Goal: Transaction & Acquisition: Purchase product/service

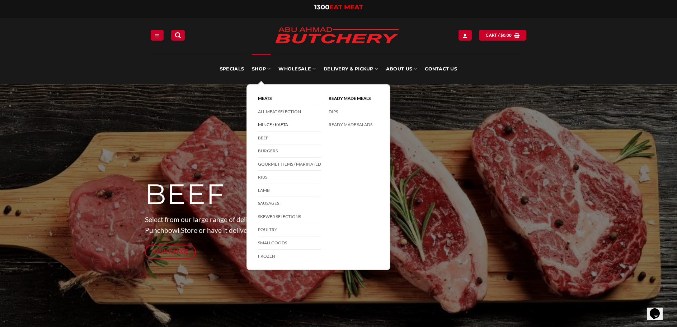
click at [274, 127] on link "Mince / Kafta" at bounding box center [289, 124] width 63 height 13
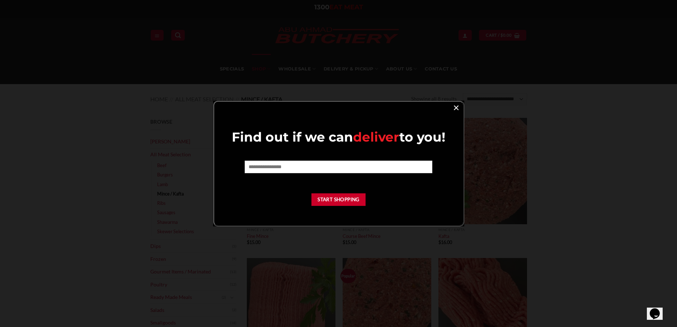
click at [460, 104] on link "×" at bounding box center [456, 107] width 10 height 10
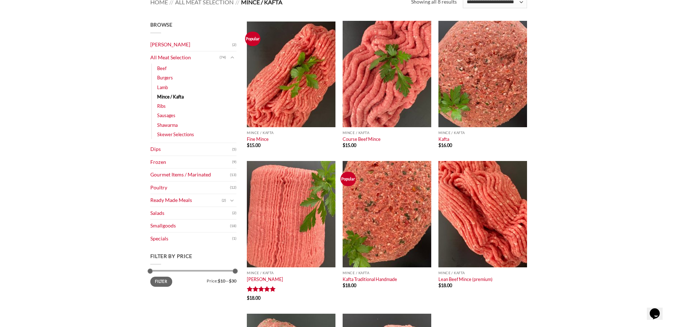
scroll to position [108, 0]
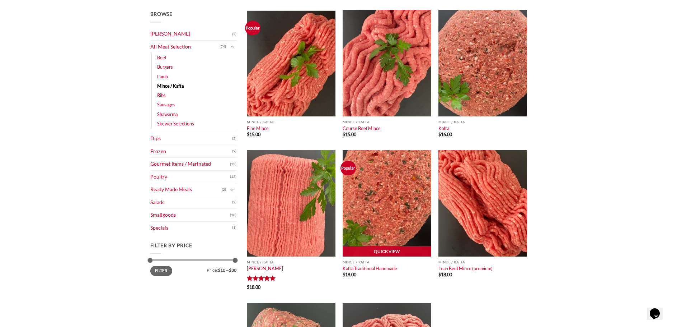
click at [386, 183] on img at bounding box center [387, 203] width 89 height 106
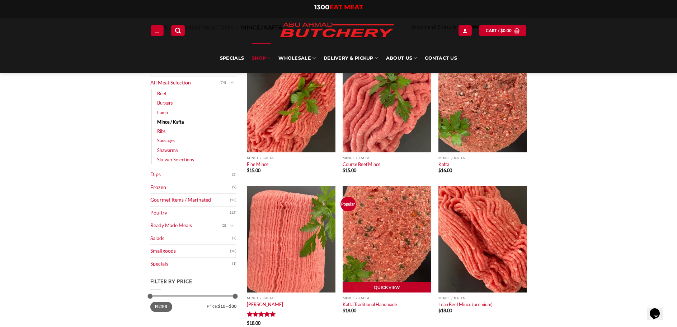
scroll to position [108, 0]
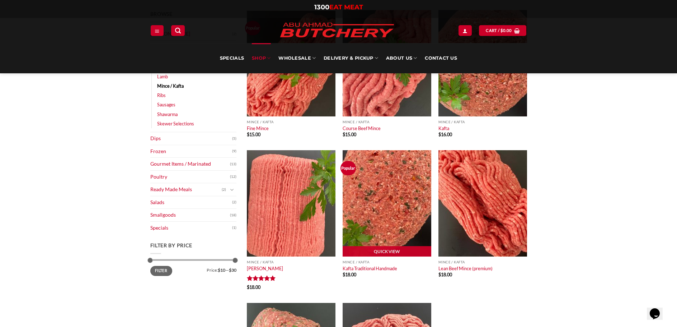
click at [387, 199] on img at bounding box center [387, 203] width 89 height 106
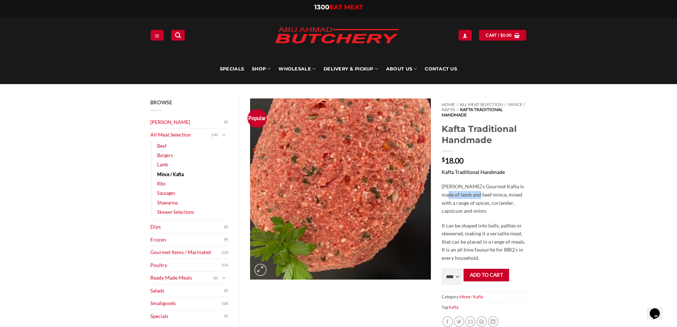
drag, startPoint x: 441, startPoint y: 194, endPoint x: 479, endPoint y: 196, distance: 38.1
click at [476, 196] on div "Home // All Meat Selection // Mince / Kafta // Kafta Traditional Handmade Kafta…" at bounding box center [484, 219] width 96 height 243
click at [482, 197] on p "[PERSON_NAME]’s Gourmet Kafta is made of lamb and beef mince, mixed with a rang…" at bounding box center [484, 198] width 85 height 32
drag, startPoint x: 472, startPoint y: 193, endPoint x: 505, endPoint y: 193, distance: 33.4
click at [498, 193] on p "[PERSON_NAME]’s Gourmet Kafta is made of lamb and beef mince, mixed with a rang…" at bounding box center [484, 198] width 85 height 32
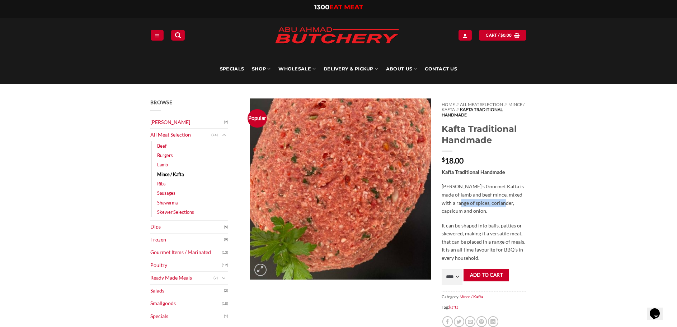
drag, startPoint x: 477, startPoint y: 203, endPoint x: 500, endPoint y: 203, distance: 23.7
click at [497, 203] on p "[PERSON_NAME]’s Gourmet Kafta is made of lamb and beef mince, mixed with a rang…" at bounding box center [484, 198] width 85 height 32
click at [514, 205] on p "[PERSON_NAME]’s Gourmet Kafta is made of lamb and beef mince, mixed with a rang…" at bounding box center [484, 198] width 85 height 32
drag, startPoint x: 483, startPoint y: 207, endPoint x: 452, endPoint y: 208, distance: 30.9
click at [452, 208] on p "[PERSON_NAME]’s Gourmet Kafta is made of lamb and beef mince, mixed with a rang…" at bounding box center [484, 198] width 85 height 32
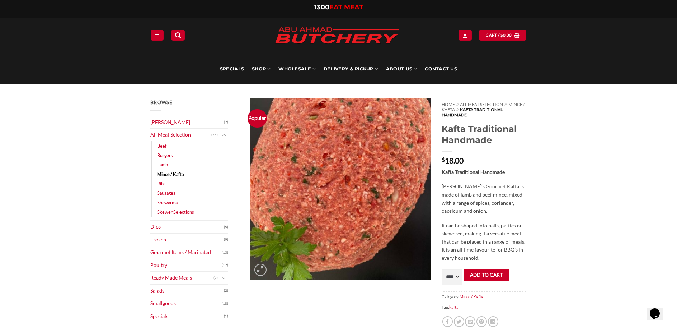
click at [449, 208] on p "[PERSON_NAME]’s Gourmet Kafta is made of lamb and beef mince, mixed with a rang…" at bounding box center [484, 198] width 85 height 32
drag, startPoint x: 449, startPoint y: 227, endPoint x: 507, endPoint y: 224, distance: 58.2
click at [507, 225] on p "It can be shaped into balls, patties or skewered, making it a versatile meat, t…" at bounding box center [484, 241] width 85 height 41
drag, startPoint x: 507, startPoint y: 224, endPoint x: 509, endPoint y: 220, distance: 4.0
click at [507, 223] on p "It can be shaped into balls, patties or skewered, making it a versatile meat, t…" at bounding box center [484, 241] width 85 height 41
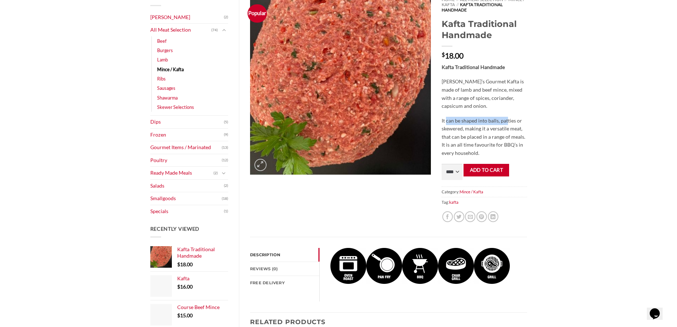
scroll to position [108, 0]
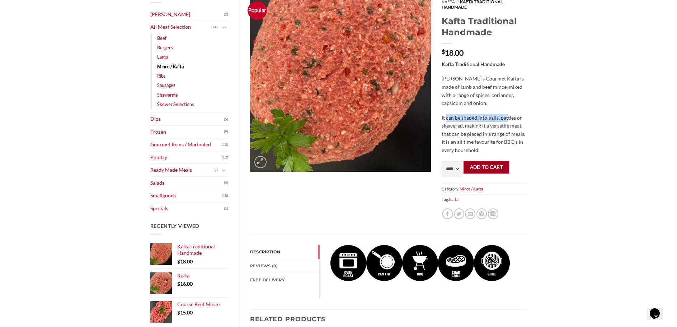
click at [464, 172] on button "Add to cart" at bounding box center [487, 167] width 46 height 13
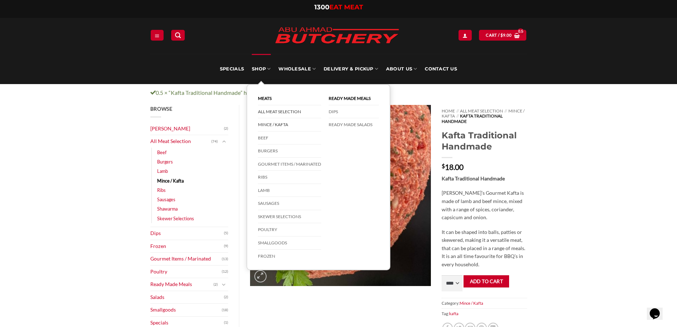
click at [281, 110] on link "All Meat Selection" at bounding box center [289, 111] width 63 height 13
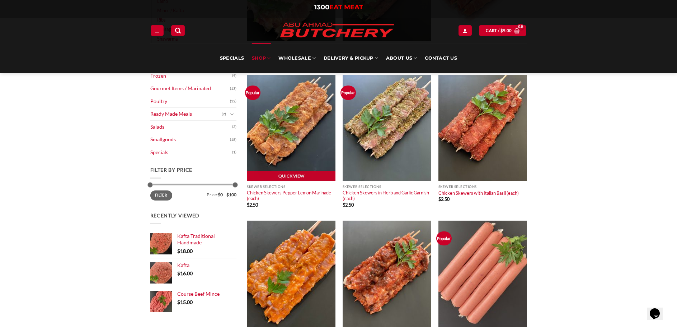
scroll to position [72, 0]
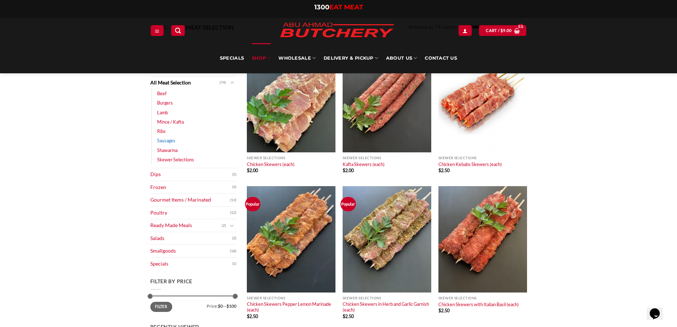
click at [168, 139] on link "Sausages" at bounding box center [166, 140] width 18 height 9
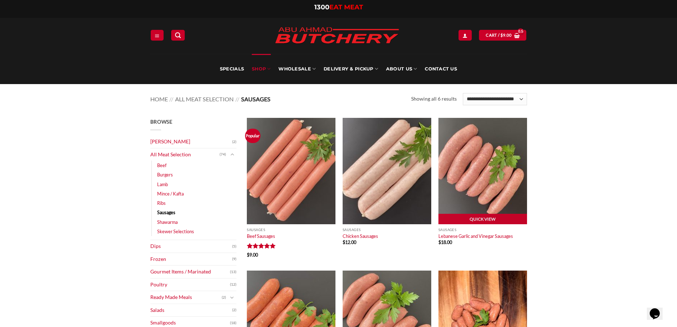
click at [463, 189] on img at bounding box center [483, 171] width 89 height 106
click at [479, 185] on img at bounding box center [483, 171] width 89 height 106
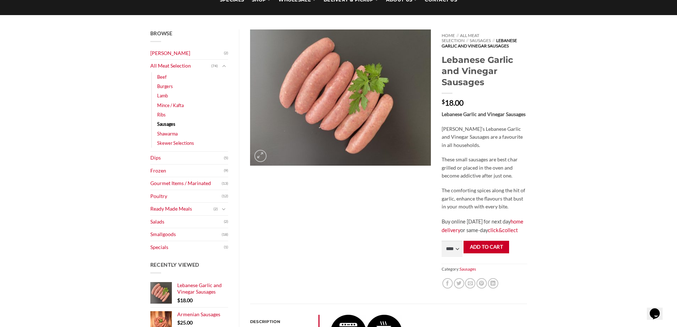
scroll to position [72, 0]
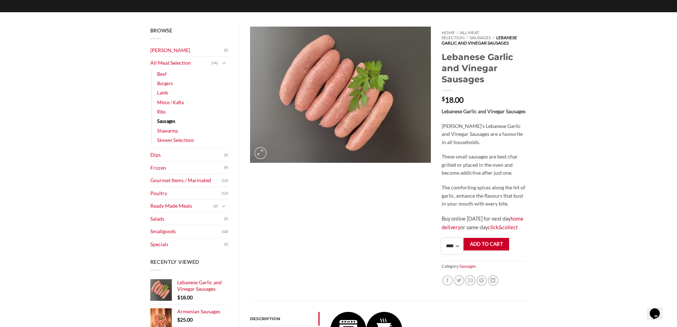
click at [450, 247] on select "**** * *** * *** * *** * *** * *** * *** * *** * *** * *** ** **** ** **** ** *…" at bounding box center [452, 246] width 21 height 16
click at [442, 238] on select "**** * *** * *** * *** * *** * *** * *** * *** * *** * *** ** **** ** **** ** *…" at bounding box center [452, 246] width 21 height 16
click at [454, 252] on select "**** * *** * *** * *** * *** * *** * *** * *** * *** * *** ** **** ** **** ** *…" at bounding box center [452, 246] width 21 height 16
select select "*"
click at [442, 238] on select "**** * *** * *** * *** * *** * *** * *** * *** * *** * *** ** **** ** **** ** *…" at bounding box center [452, 246] width 21 height 16
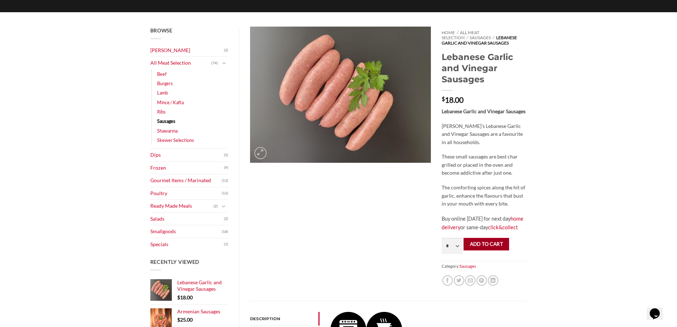
click at [492, 246] on button "Add to cart" at bounding box center [487, 244] width 46 height 13
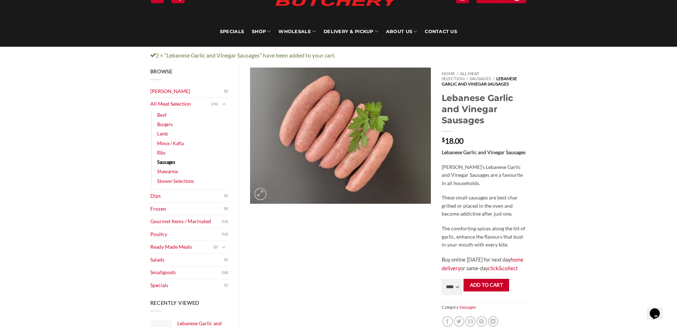
scroll to position [72, 0]
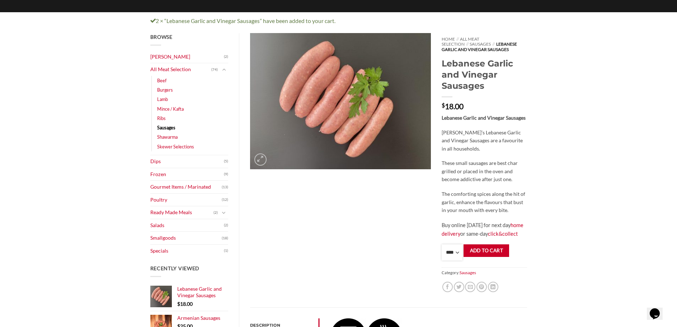
click at [454, 254] on select "**** * *** * *** * *** * *** * *** * *** * *** * *** * *** ** **** ** **** ** *…" at bounding box center [452, 252] width 21 height 16
drag, startPoint x: 538, startPoint y: 97, endPoint x: 527, endPoint y: 94, distance: 11.2
click at [538, 97] on div "Browse Abu Ahmad Butchery (2) All Meat Selection (74) Beef (18) Burgers (4) Lam…" at bounding box center [338, 297] width 677 height 529
click at [457, 252] on select "**** * *** * *** * *** * *** * *** * *** * *** * *** * *** ** **** ** **** ** *…" at bounding box center [452, 252] width 21 height 16
click at [500, 94] on div "Home // All Meat Selection // Sausages // Lebanese Garlic and Vinegar Sausages …" at bounding box center [484, 170] width 96 height 274
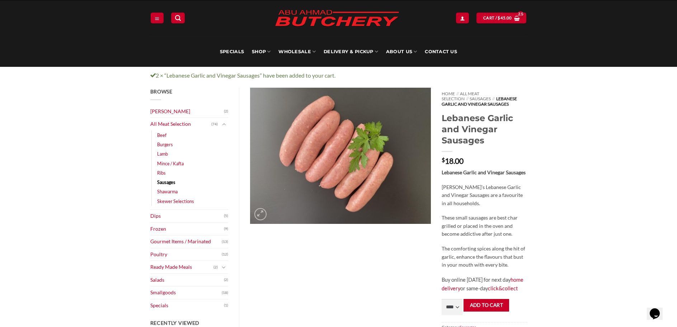
scroll to position [0, 0]
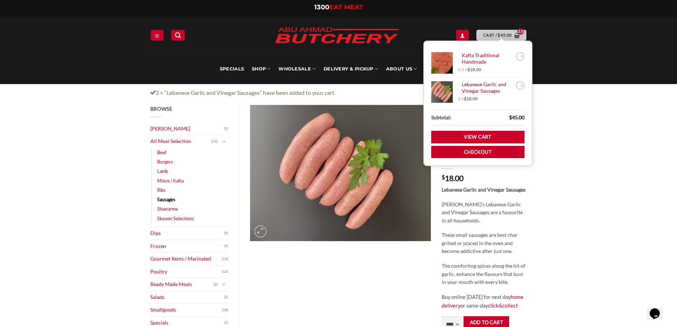
click at [502, 33] on bdi "$ 45.00" at bounding box center [505, 35] width 14 height 5
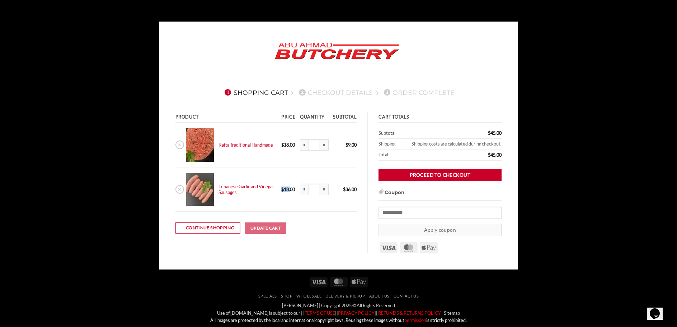
drag, startPoint x: 290, startPoint y: 190, endPoint x: 282, endPoint y: 188, distance: 7.9
click at [282, 188] on bdi "$ 18.00" at bounding box center [288, 189] width 14 height 6
click at [286, 197] on td "$ 18.00" at bounding box center [288, 189] width 19 height 45
click at [594, 107] on body "1 Shopping Cart 2 Checkout details 3 Order Complete Product Price Quantity Subt…" at bounding box center [338, 192] width 677 height 340
click at [216, 225] on link "← Continue shopping" at bounding box center [208, 227] width 65 height 11
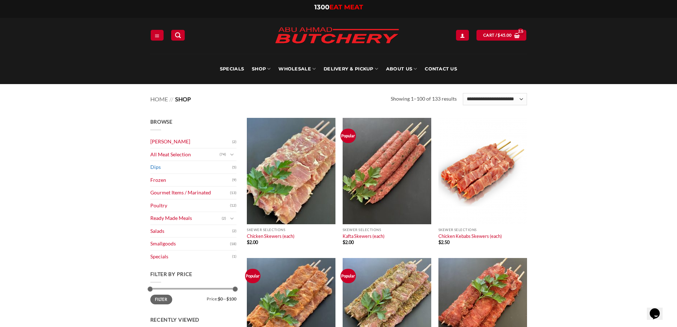
click at [182, 167] on link "Dips" at bounding box center [191, 167] width 82 height 13
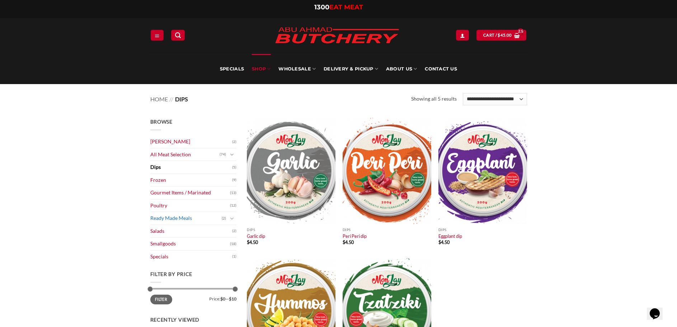
click at [175, 218] on link "Ready Made Meals" at bounding box center [185, 218] width 71 height 13
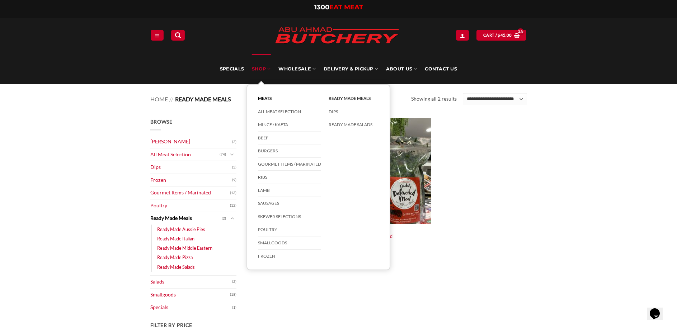
click at [264, 177] on link "Ribs" at bounding box center [289, 176] width 63 height 13
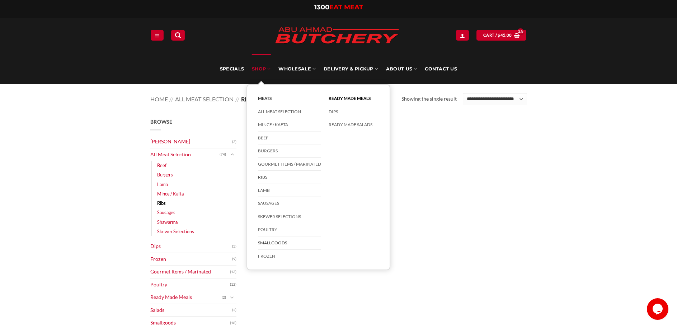
click at [278, 239] on link "Smallgoods" at bounding box center [289, 242] width 63 height 13
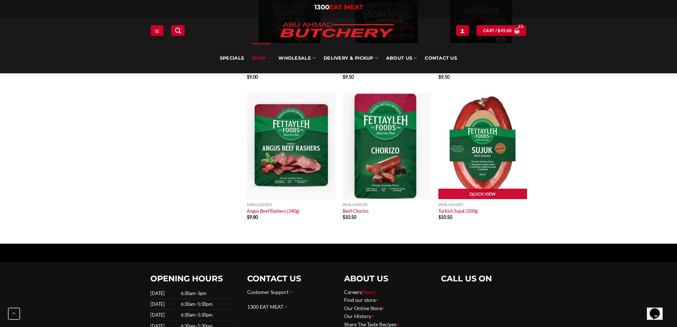
scroll to position [861, 0]
